Goal: Check status: Check status

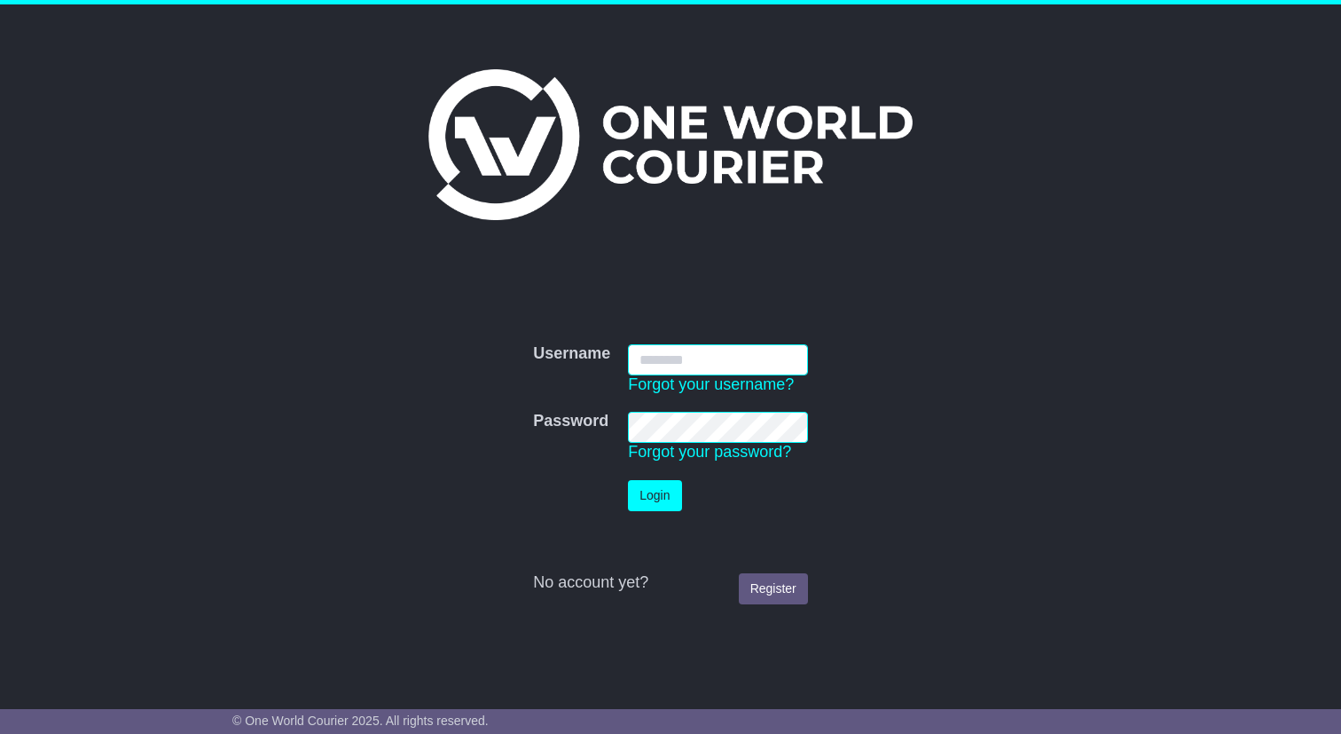
click at [688, 366] on input "Username" at bounding box center [718, 359] width 180 height 31
type input "**********"
click at [672, 484] on button "Login" at bounding box center [654, 495] width 53 height 31
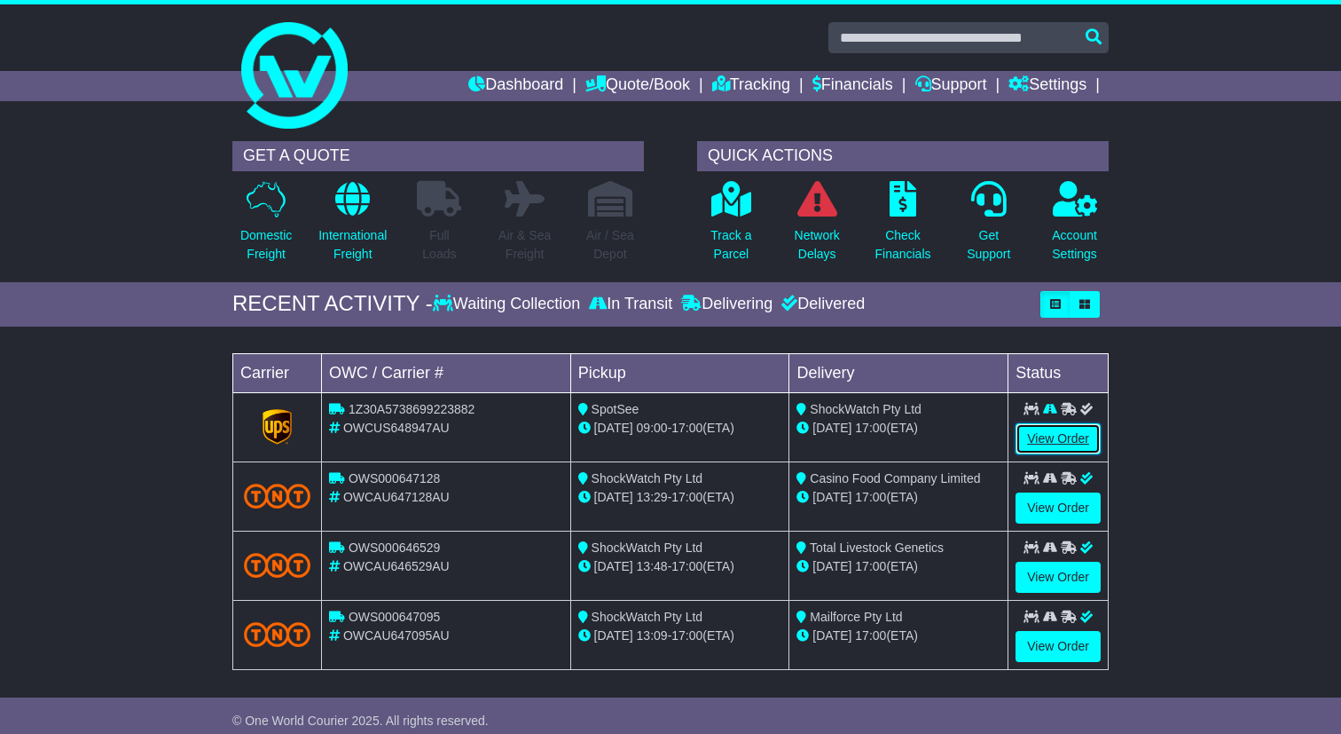
click at [1031, 431] on link "View Order" at bounding box center [1058, 438] width 85 height 31
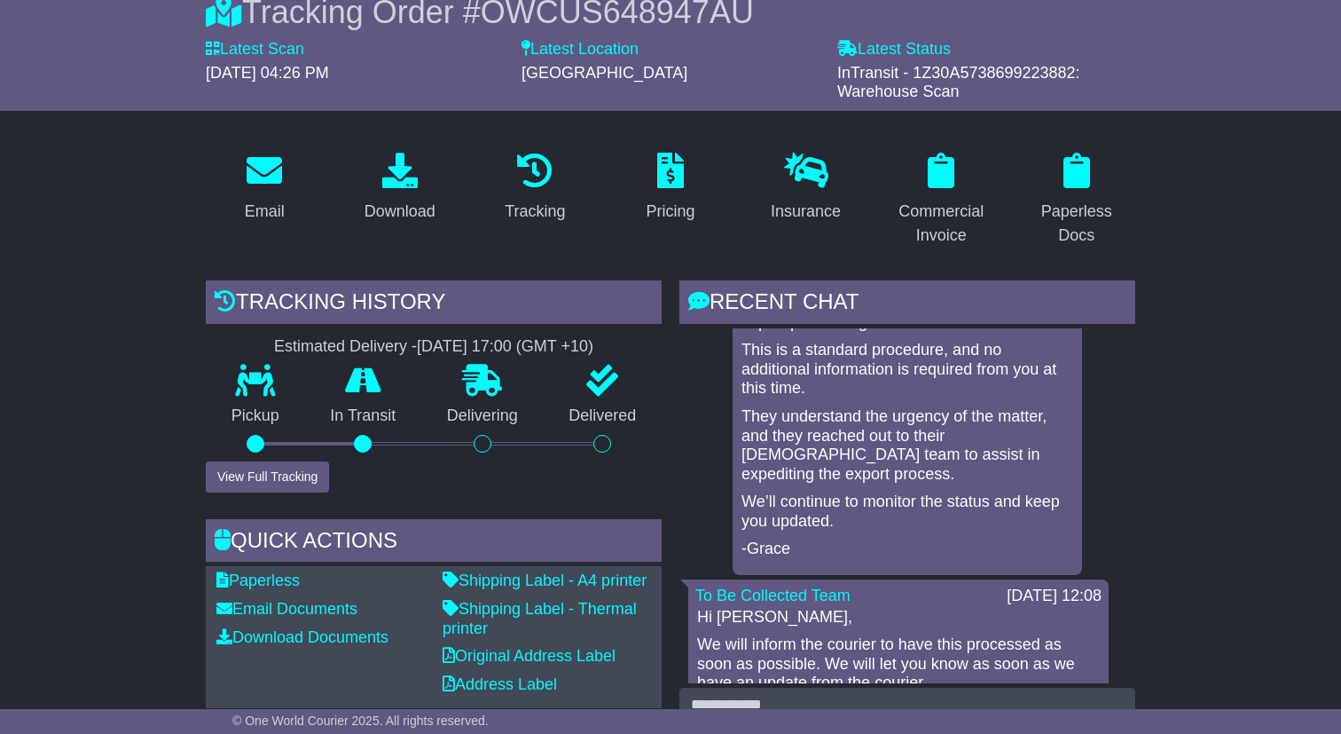
scroll to position [130, 0]
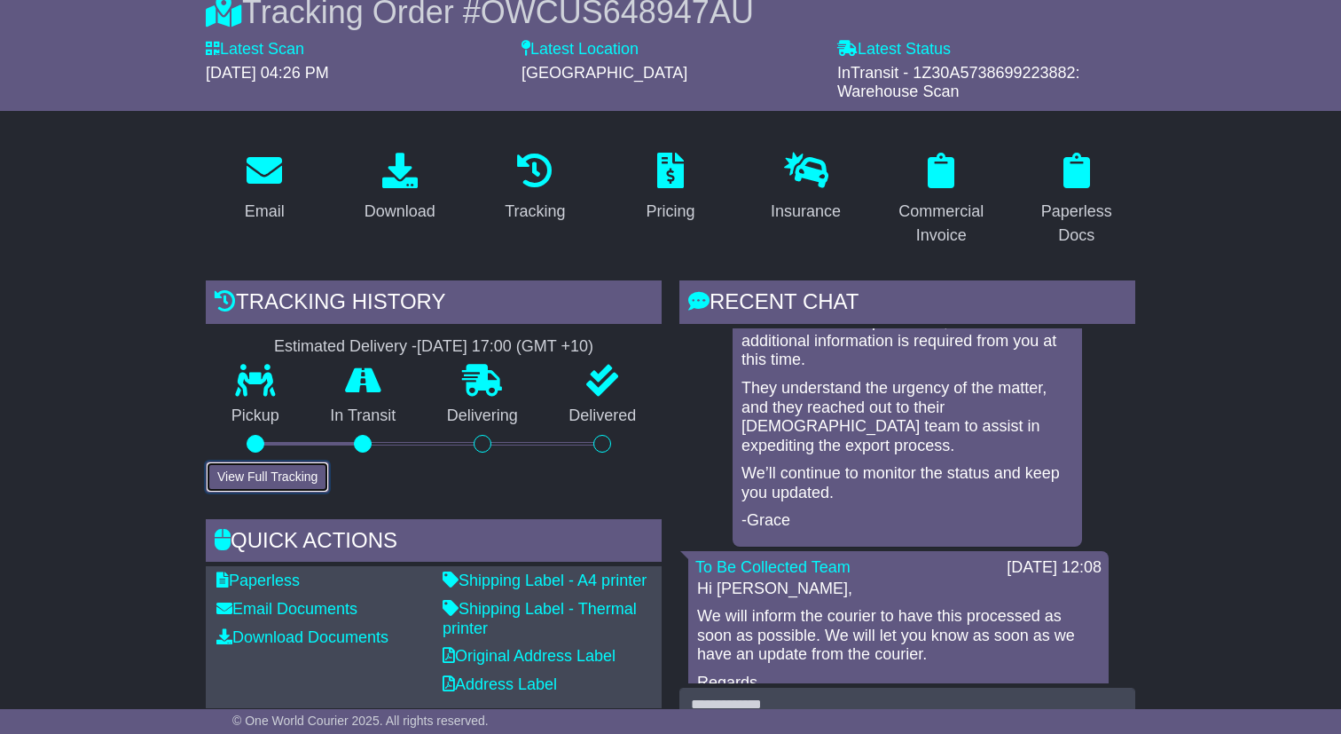
click at [233, 468] on button "View Full Tracking" at bounding box center [267, 476] width 123 height 31
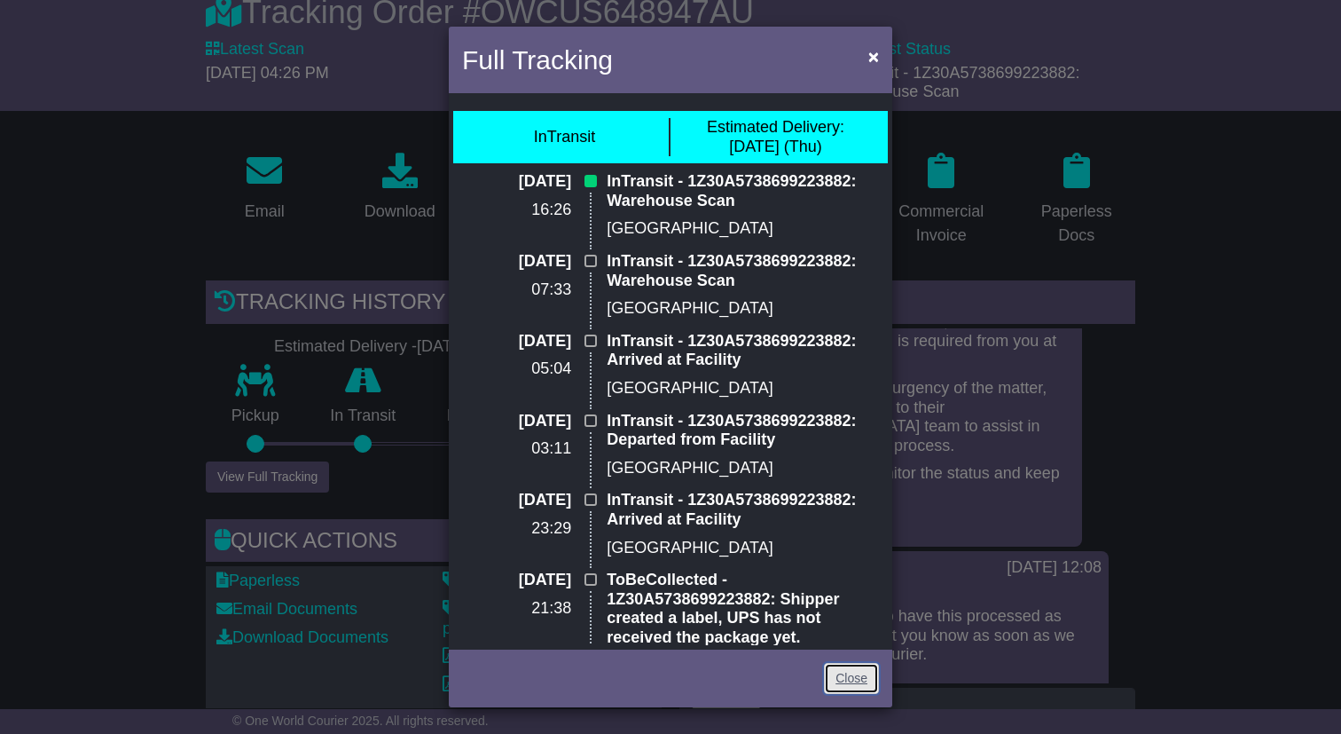
click at [849, 672] on link "Close" at bounding box center [851, 678] width 55 height 31
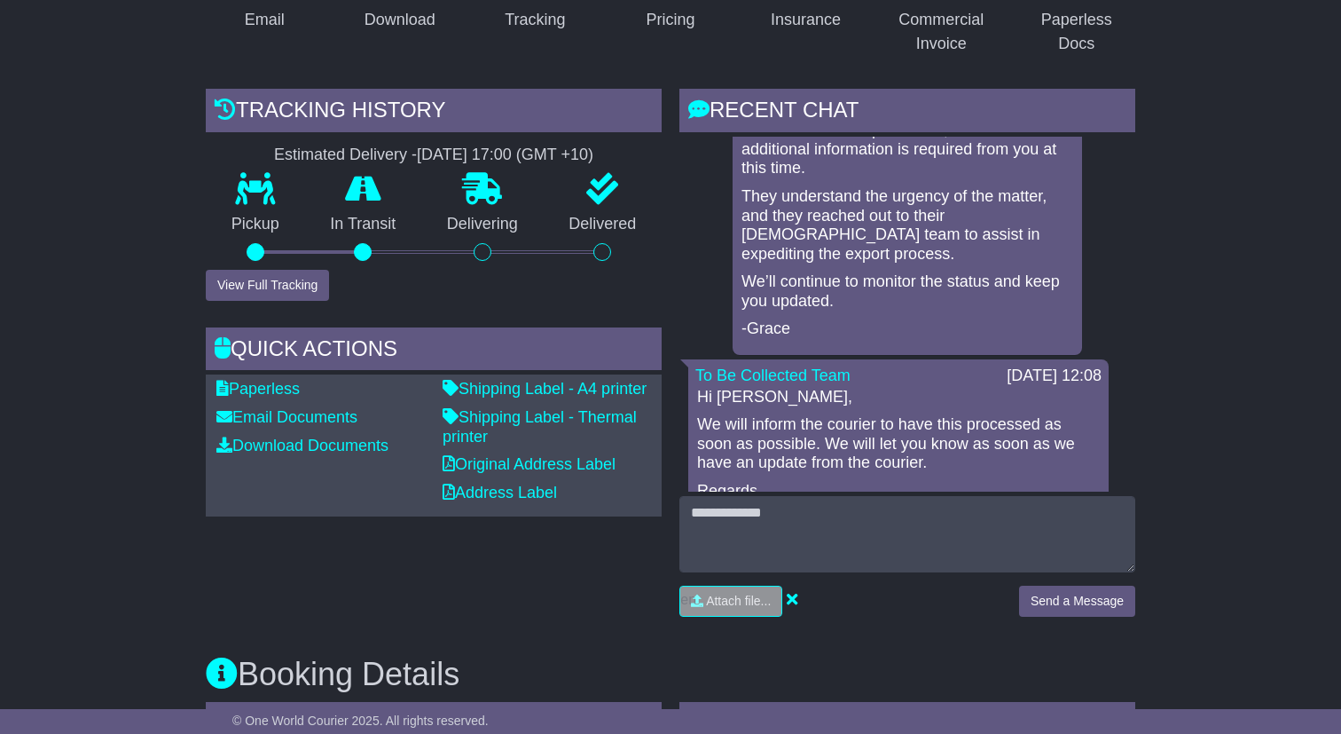
scroll to position [295, 0]
